Goal: Transaction & Acquisition: Purchase product/service

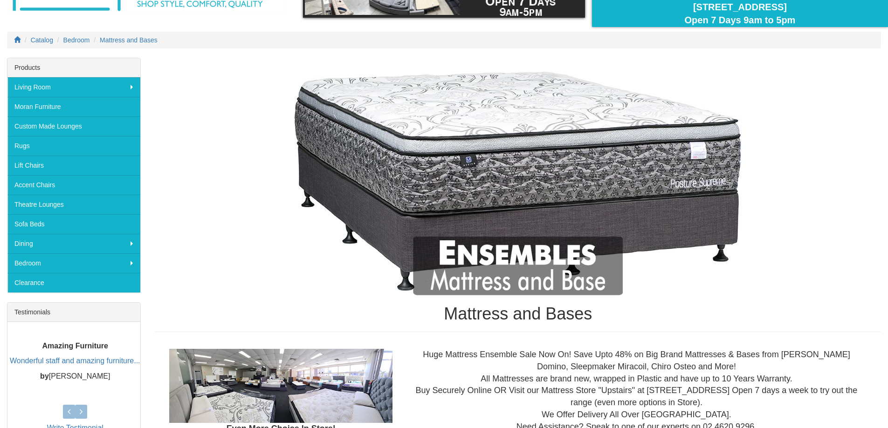
scroll to position [140, 0]
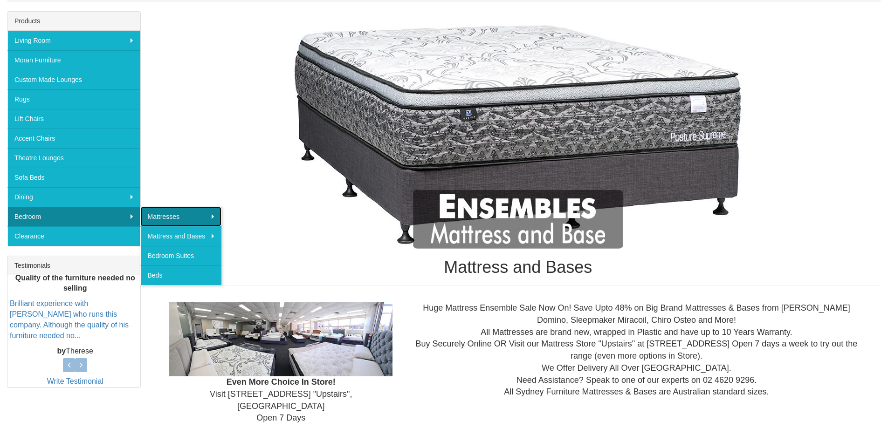
click at [163, 212] on link "Mattresses" at bounding box center [180, 217] width 81 height 20
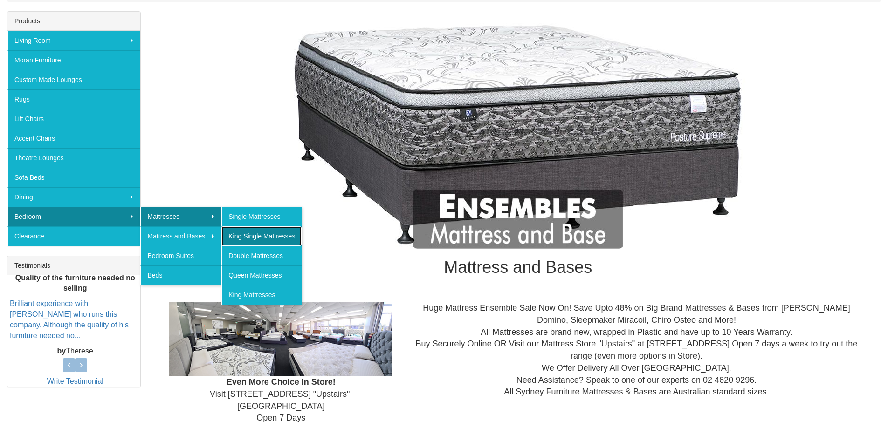
click at [253, 233] on link "King Single Mattresses" at bounding box center [261, 237] width 80 height 20
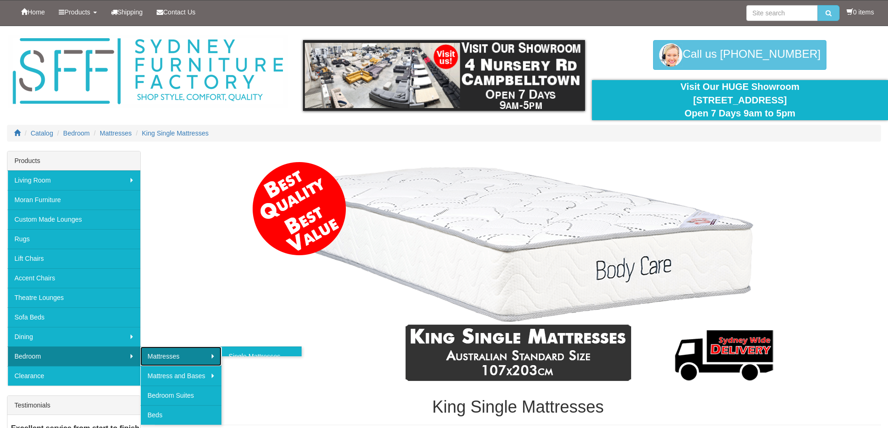
click at [210, 358] on link "Mattresses" at bounding box center [180, 357] width 81 height 20
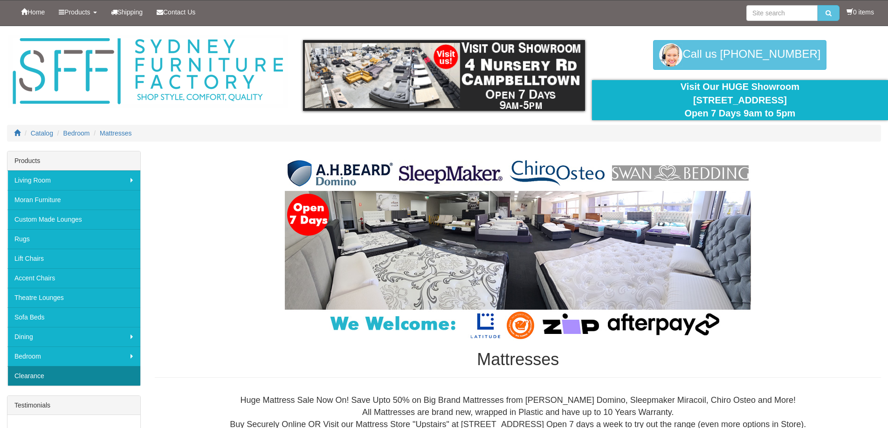
scroll to position [93, 0]
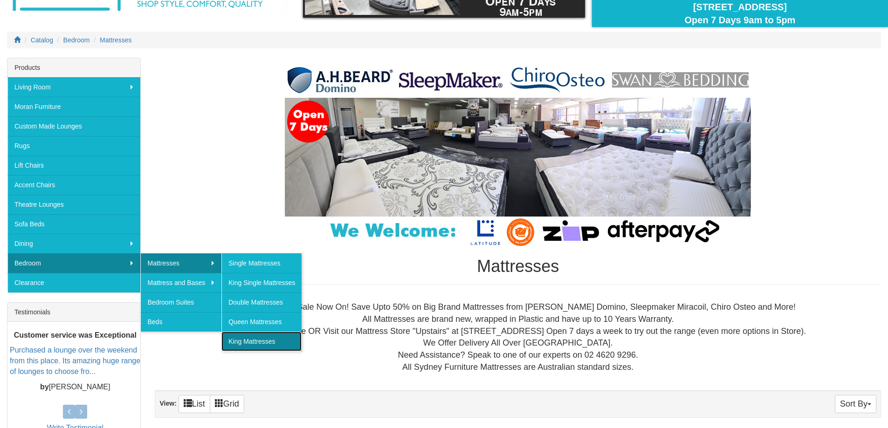
click at [251, 342] on link "King Mattresses" at bounding box center [261, 342] width 80 height 20
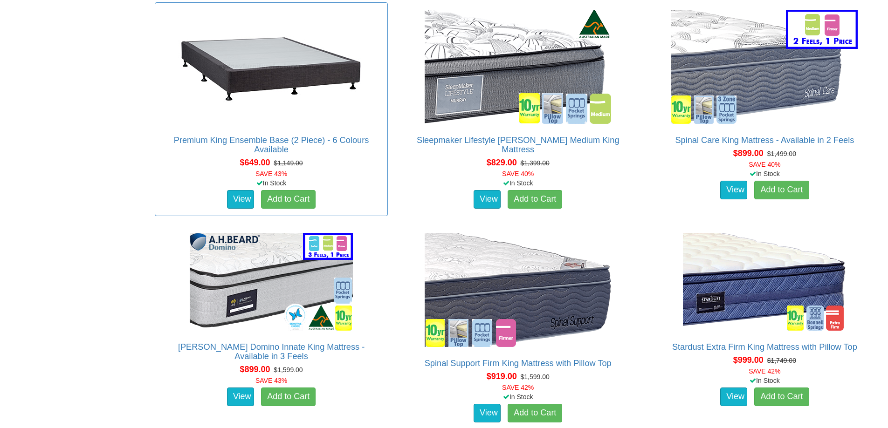
scroll to position [886, 0]
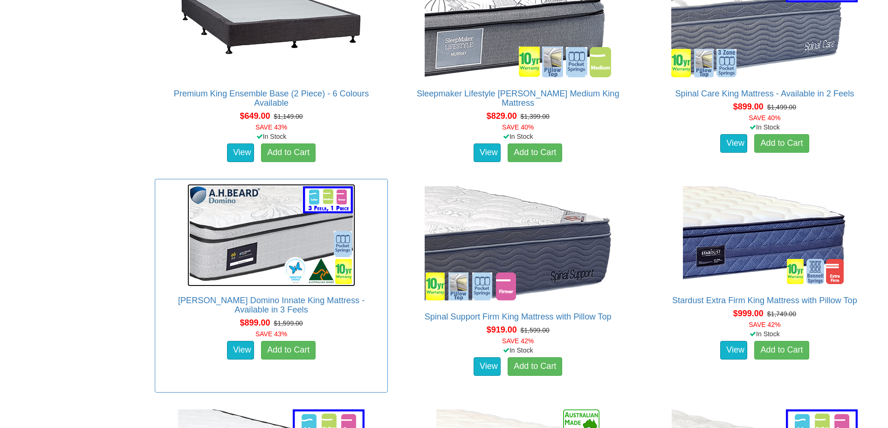
click at [231, 227] on img at bounding box center [271, 235] width 168 height 103
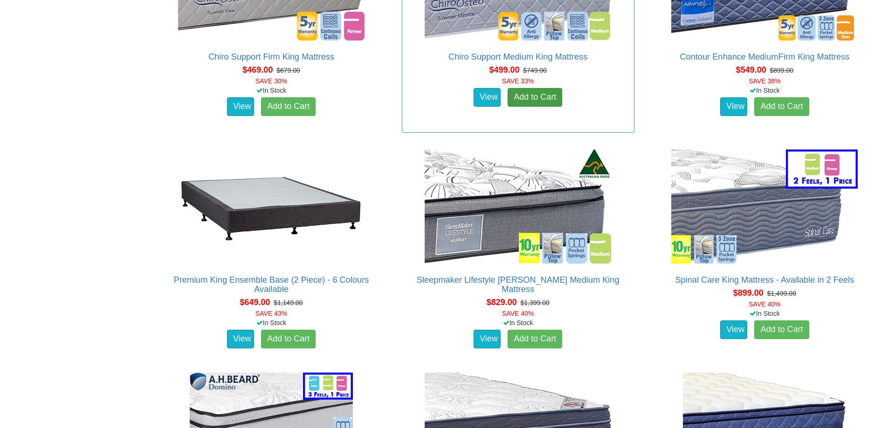
scroll to position [746, 0]
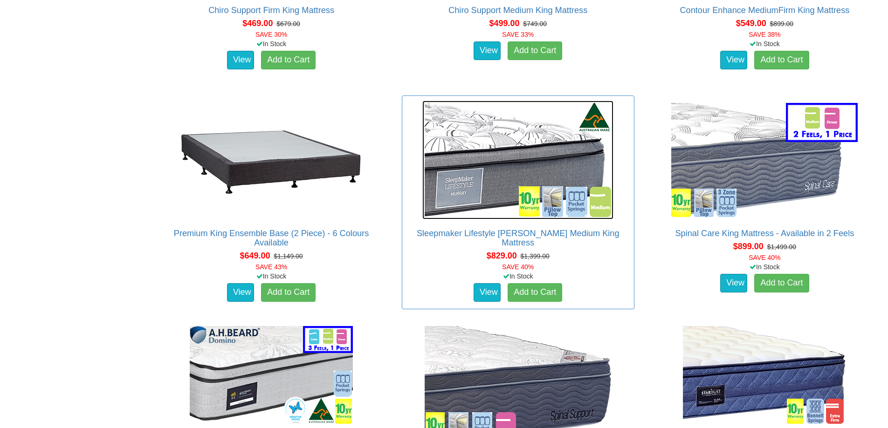
click at [529, 129] on img at bounding box center [517, 160] width 191 height 119
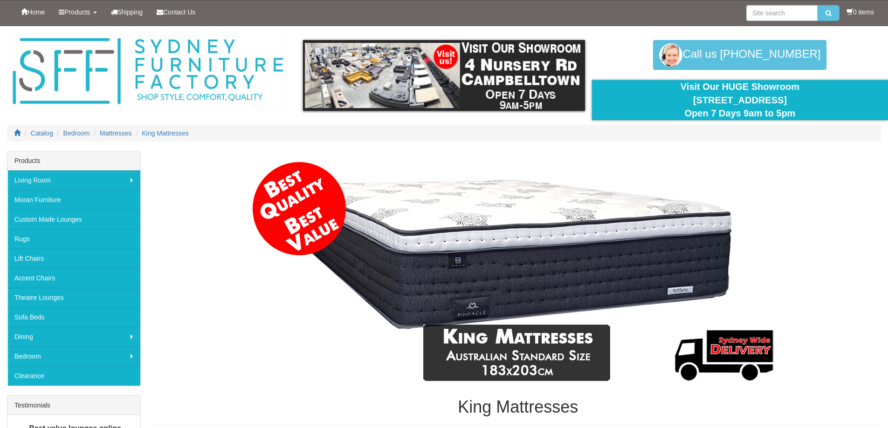
scroll to position [746, 0]
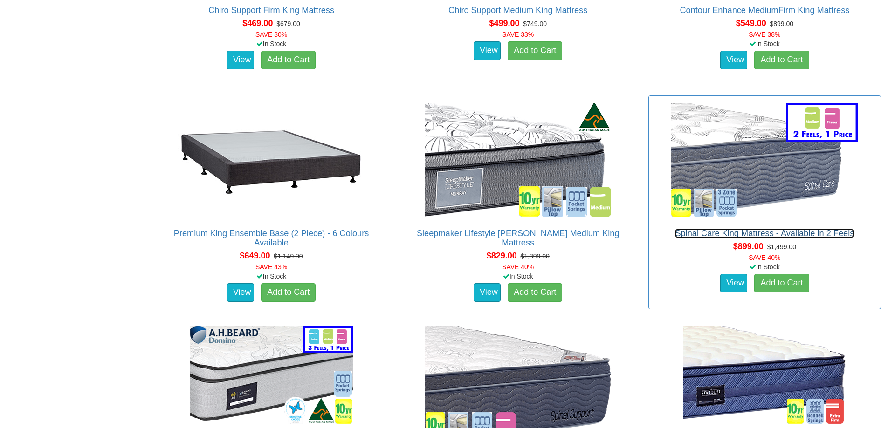
click at [781, 229] on link "Spinal Care King Mattress - Available in 2 Feels" at bounding box center [764, 233] width 179 height 9
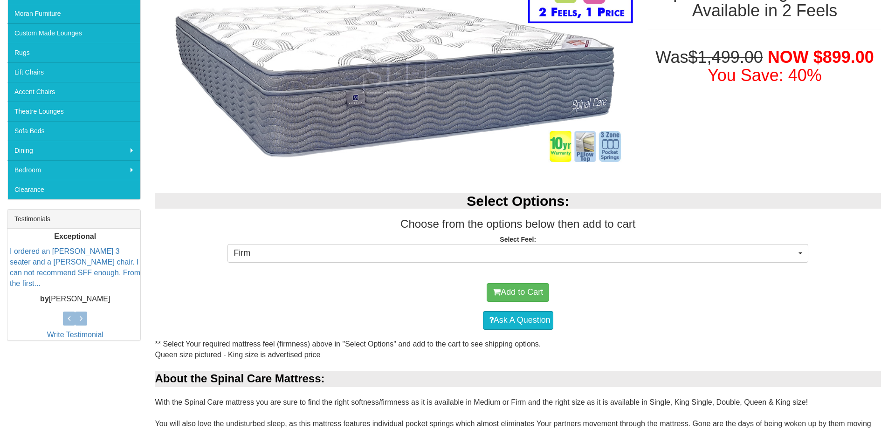
scroll to position [233, 0]
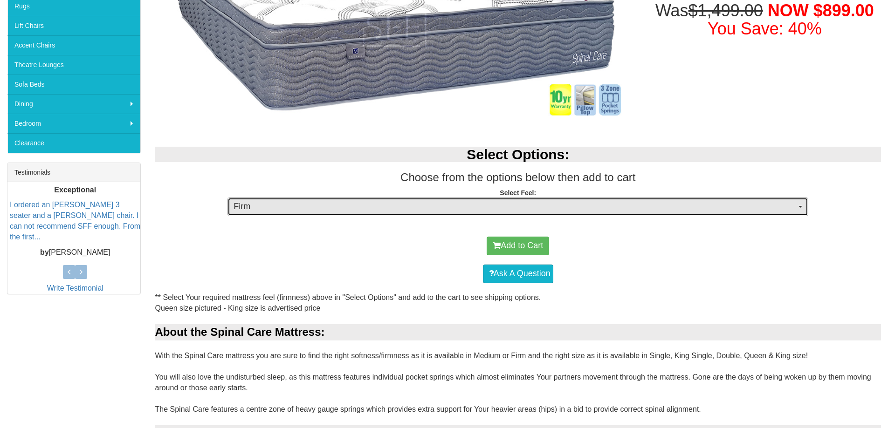
click at [793, 208] on span "Firm" at bounding box center [515, 207] width 563 height 12
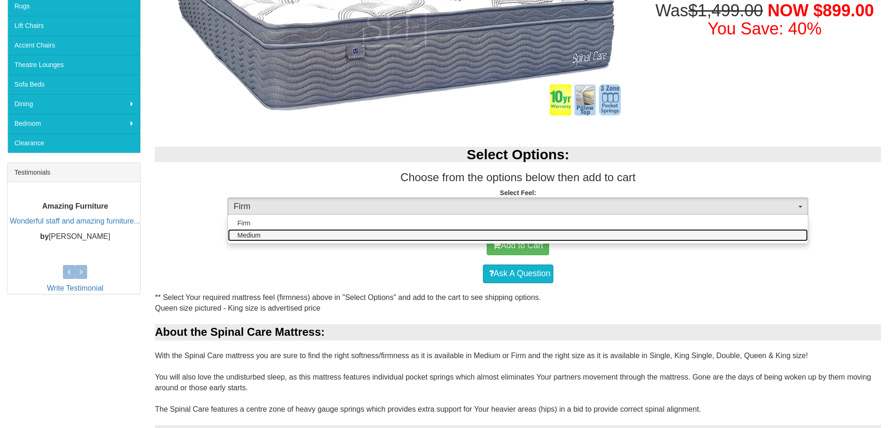
click at [772, 232] on link "Medium" at bounding box center [518, 235] width 580 height 12
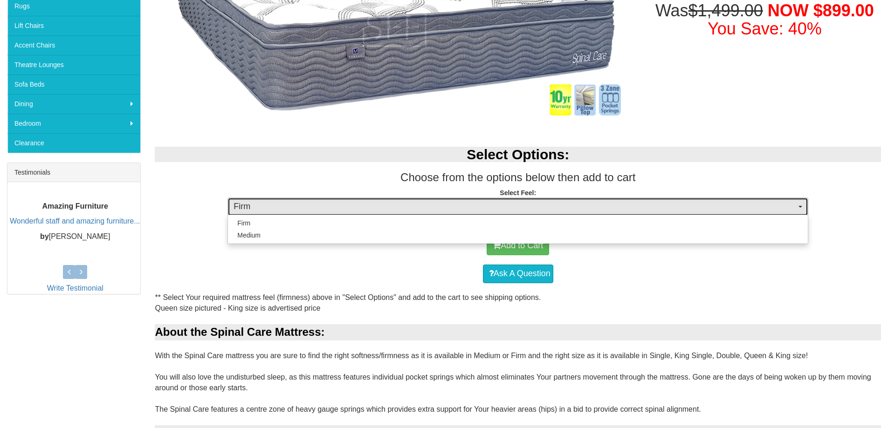
select select "1380"
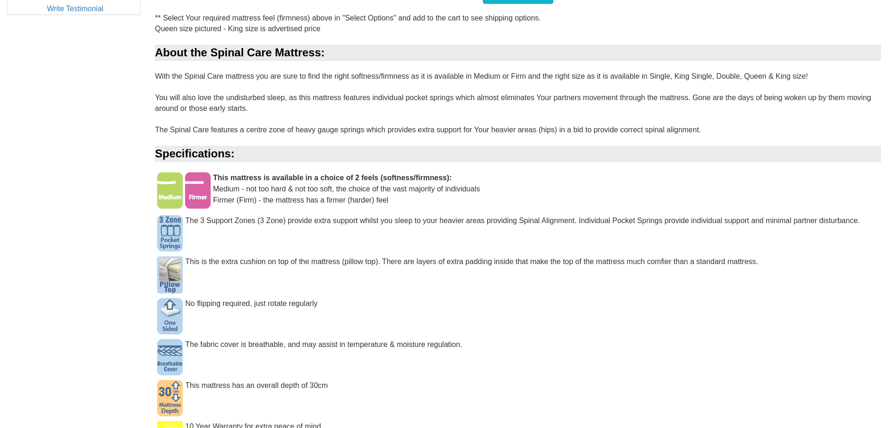
scroll to position [559, 0]
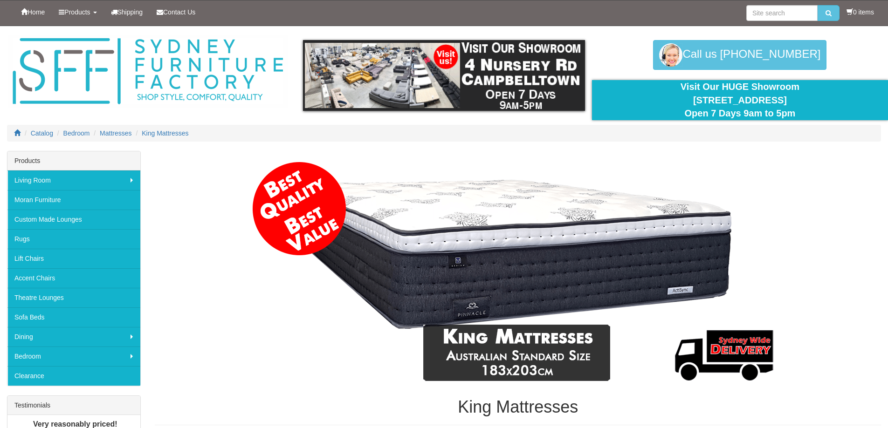
scroll to position [746, 0]
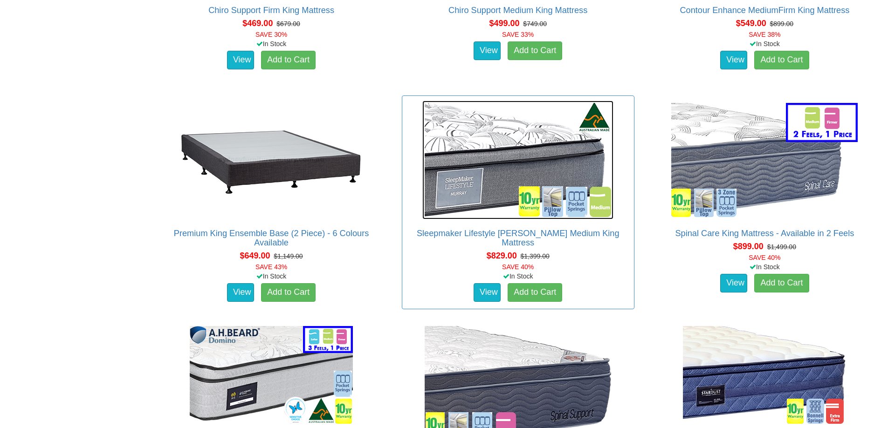
click at [498, 138] on img at bounding box center [517, 160] width 191 height 119
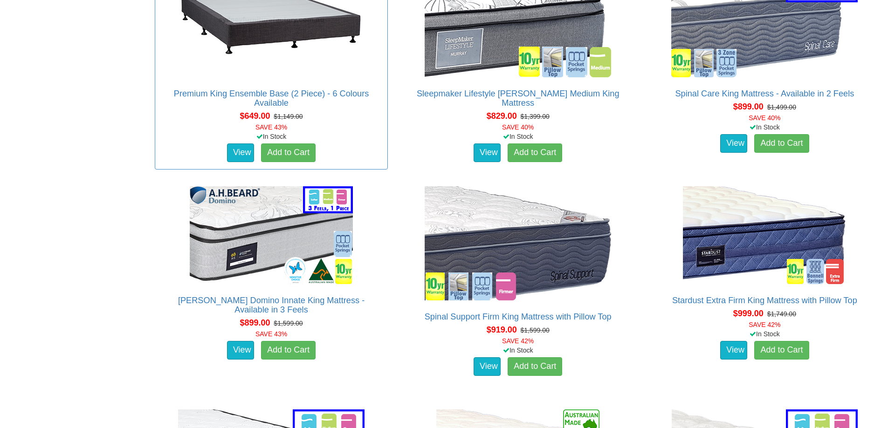
scroll to position [932, 0]
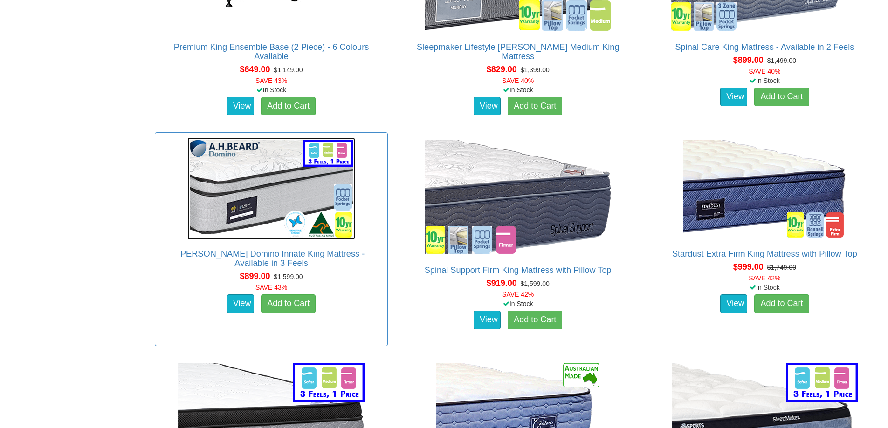
click at [270, 203] on img at bounding box center [271, 189] width 168 height 103
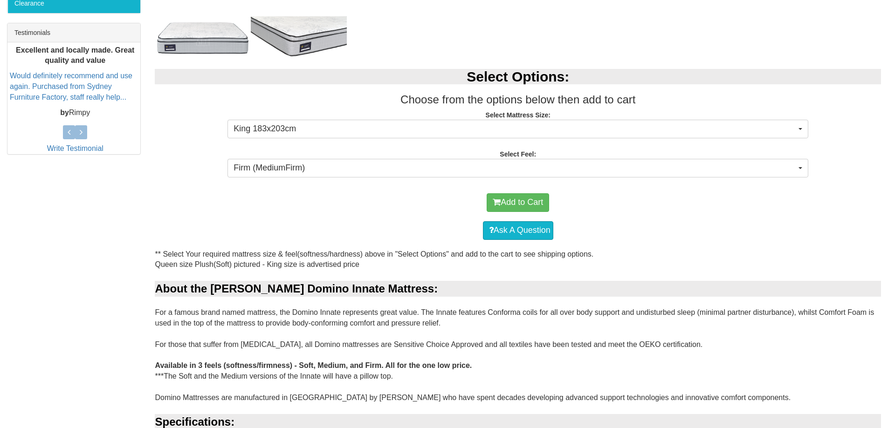
scroll to position [420, 0]
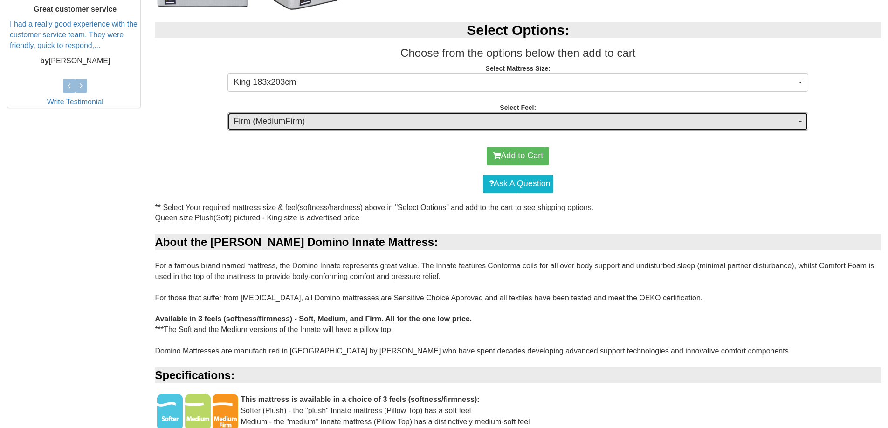
click at [794, 123] on span "Firm (MediumFirm)" at bounding box center [515, 122] width 563 height 12
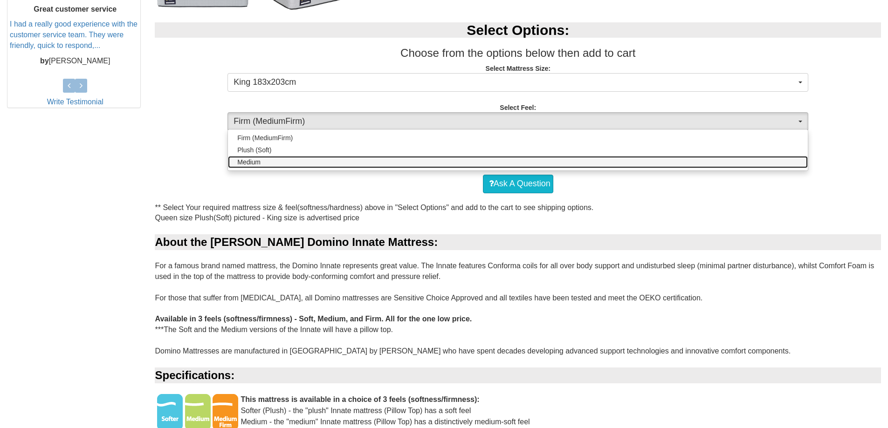
click at [400, 164] on link "Medium" at bounding box center [518, 162] width 580 height 12
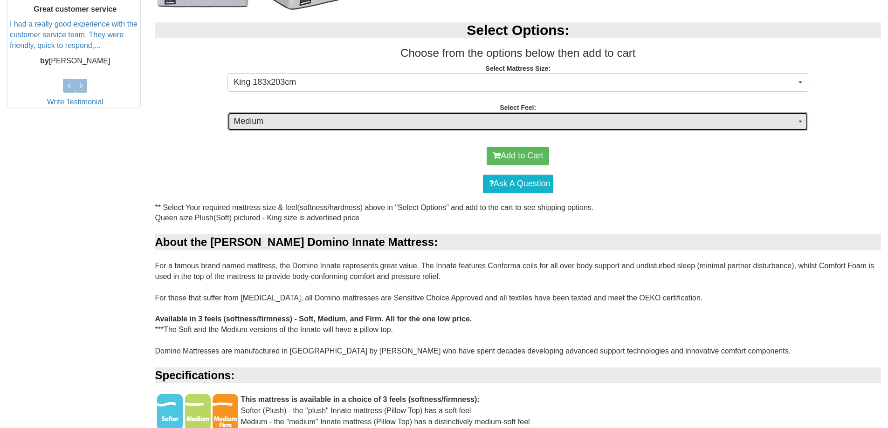
click at [804, 121] on button "Medium" at bounding box center [517, 121] width 581 height 19
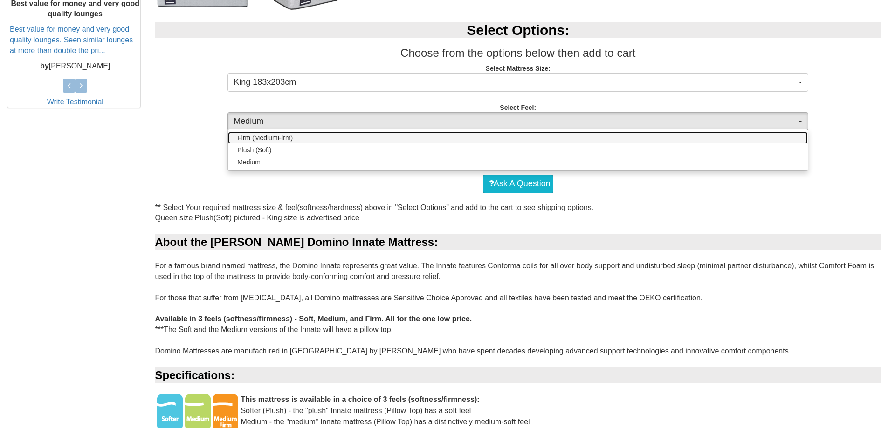
click at [573, 136] on link "Firm (MediumFirm)" at bounding box center [518, 138] width 580 height 12
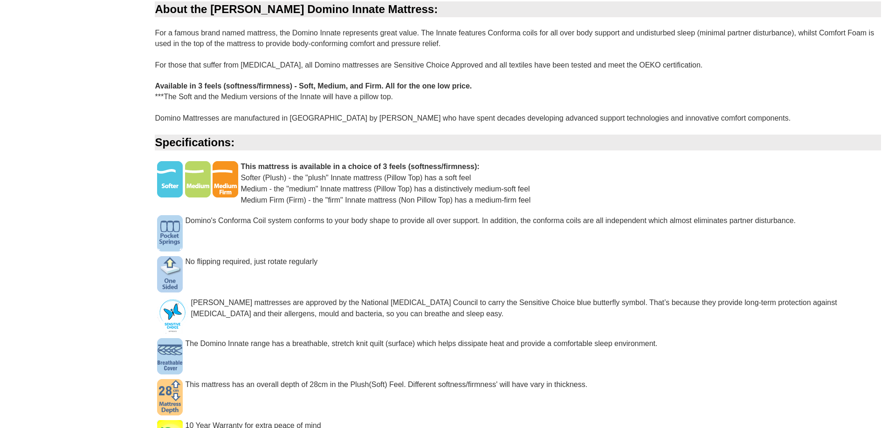
scroll to position [373, 0]
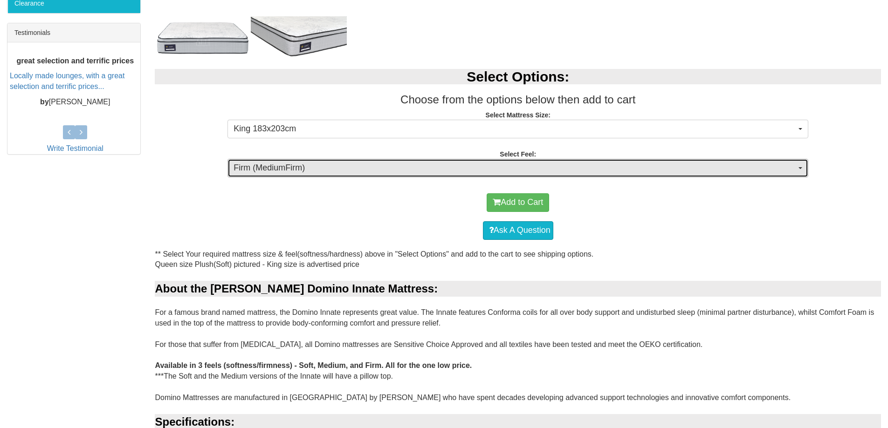
click at [802, 167] on span "button" at bounding box center [800, 168] width 4 height 2
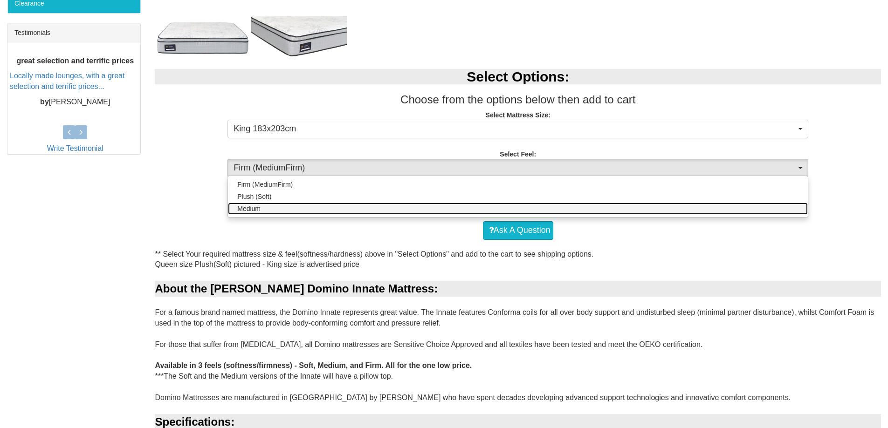
click at [462, 211] on link "Medium" at bounding box center [518, 209] width 580 height 12
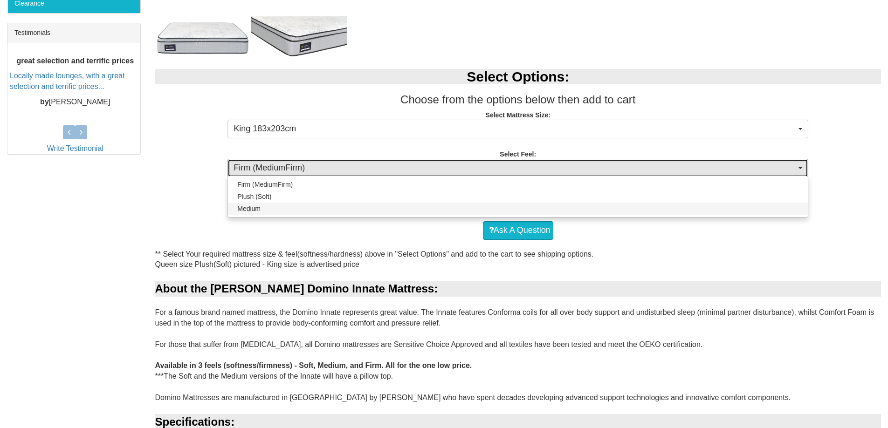
select select "1380"
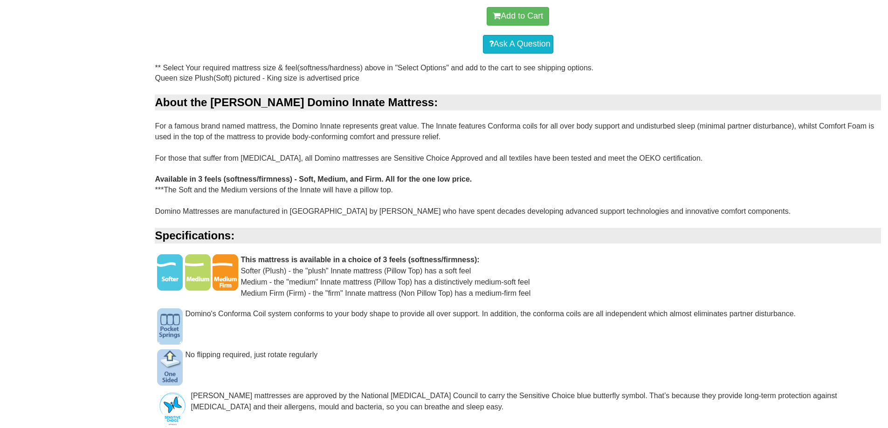
scroll to position [606, 0]
